Goal: Task Accomplishment & Management: Complete application form

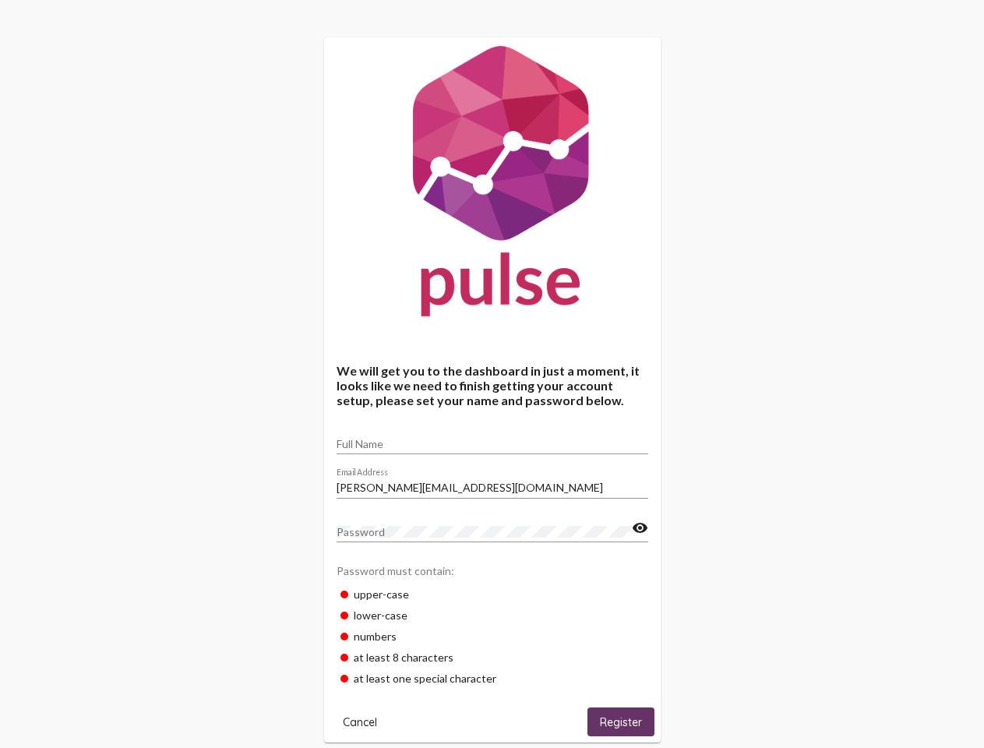
click at [492, 439] on input "Full Name" at bounding box center [493, 444] width 312 height 12
click at [492, 483] on input "[PERSON_NAME][EMAIL_ADDRESS][DOMAIN_NAME]" at bounding box center [493, 487] width 312 height 12
click at [640, 528] on mat-icon "visibility" at bounding box center [640, 528] width 16 height 19
click at [360, 721] on span "Cancel" at bounding box center [360, 722] width 34 height 14
click at [621, 721] on span "Register" at bounding box center [621, 722] width 42 height 14
